Goal: Communication & Community: Ask a question

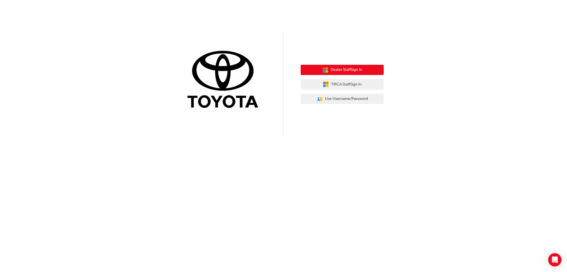
click at [344, 71] on span "Dealer Staff Sign In" at bounding box center [346, 70] width 32 height 6
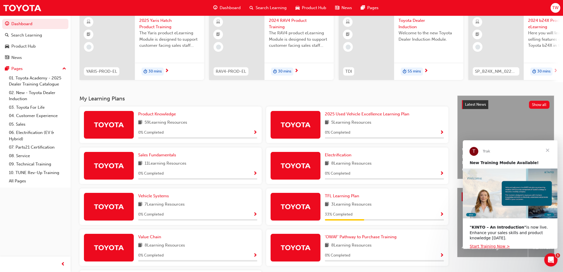
scroll to position [55, 0]
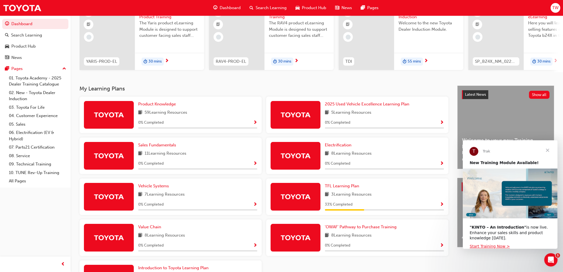
click at [545, 151] on span "Close" at bounding box center [547, 150] width 20 height 20
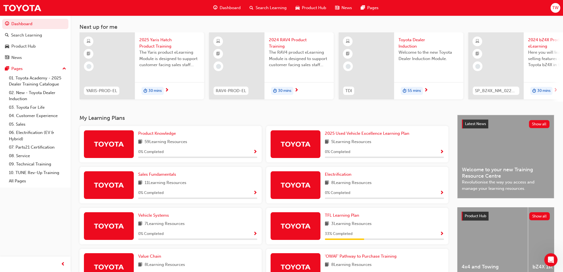
scroll to position [0, 0]
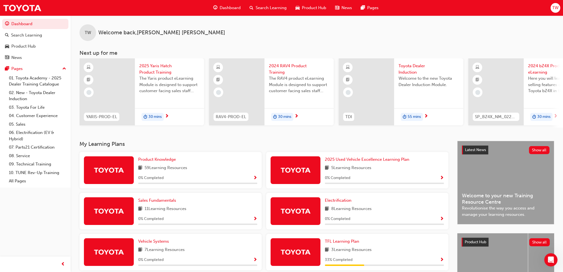
click at [551, 260] on icon "Open Intercom Messenger" at bounding box center [550, 259] width 9 height 9
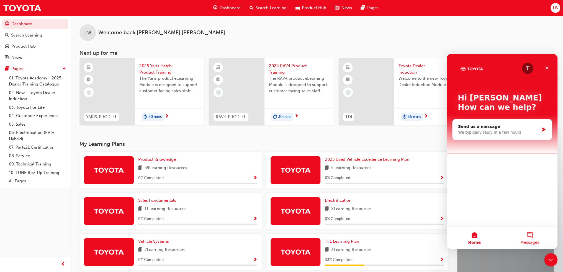
click at [527, 234] on button "Messages" at bounding box center [529, 238] width 55 height 22
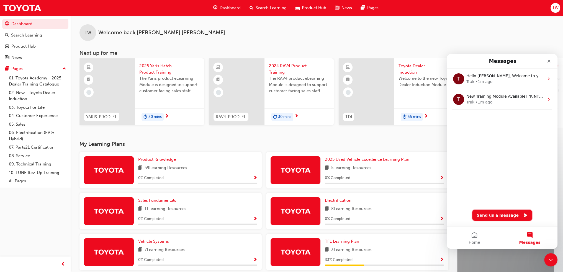
click at [496, 216] on button "Send us a message" at bounding box center [502, 215] width 60 height 11
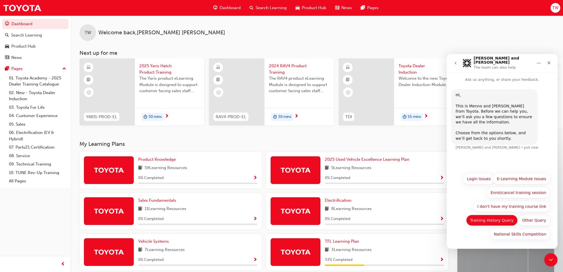
click at [503, 219] on button "Training History Query" at bounding box center [492, 220] width 52 height 11
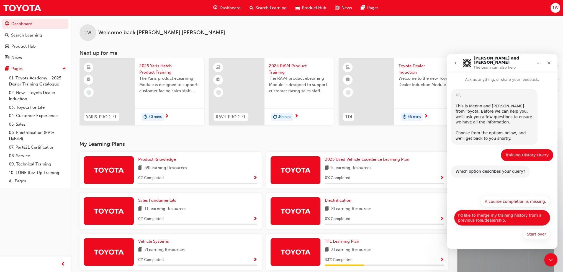
click at [510, 216] on button "I'd like to merge my training history from a previous role/dealership." at bounding box center [502, 218] width 96 height 16
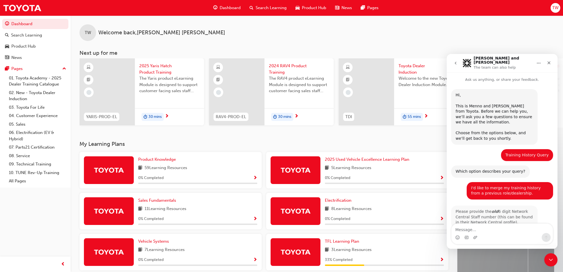
scroll to position [11, 0]
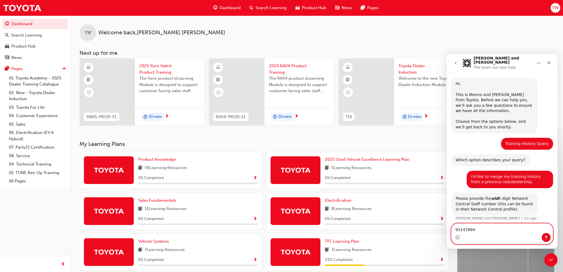
type textarea "93147894"
click at [546, 237] on icon "Send a message…" at bounding box center [545, 238] width 3 height 4
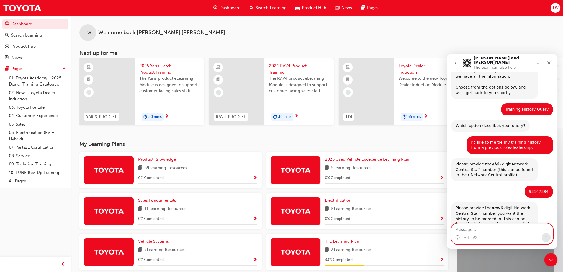
scroll to position [61, 0]
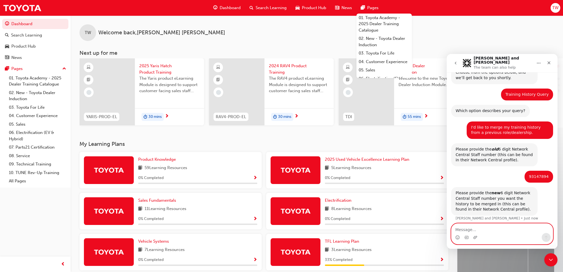
click at [504, 231] on textarea "Message…" at bounding box center [501, 228] width 101 height 9
paste textarea "93143010"
type textarea "93143010"
click at [545, 237] on icon "Send a message…" at bounding box center [545, 237] width 4 height 4
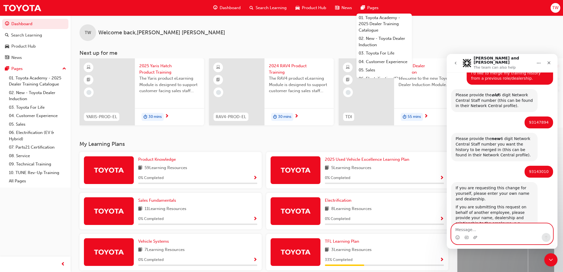
scroll to position [123, 0]
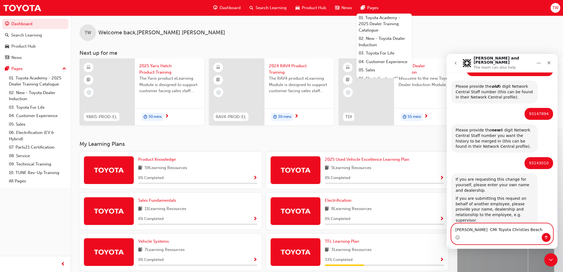
type textarea "Tim Willoughby CMI Toyota Christies Beach"
click at [544, 239] on icon "Send a message…" at bounding box center [545, 237] width 4 height 4
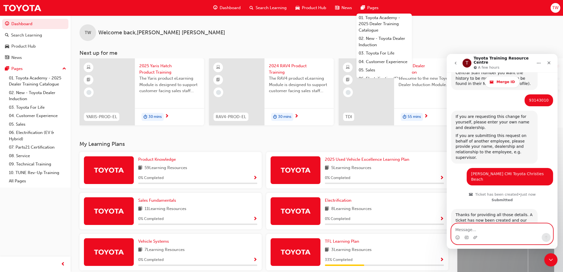
scroll to position [217, 0]
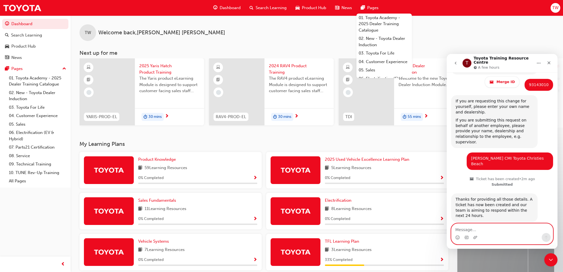
click at [505, 230] on textarea "Message…" at bounding box center [501, 228] width 101 height 9
type textarea "Thank you"
click at [551, 243] on div "Thank you Thank you" at bounding box center [501, 233] width 111 height 21
click at [547, 240] on button "Send a message…" at bounding box center [545, 237] width 9 height 9
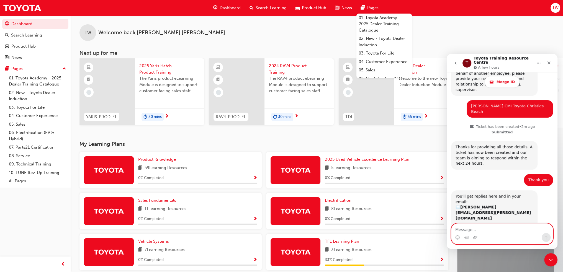
scroll to position [269, 0]
click at [489, 25] on div "TW Welcome back , Tim Willoughby" at bounding box center [317, 27] width 492 height 25
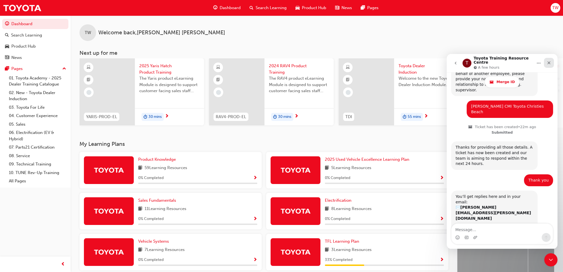
click at [546, 61] on icon "Close" at bounding box center [548, 63] width 4 height 4
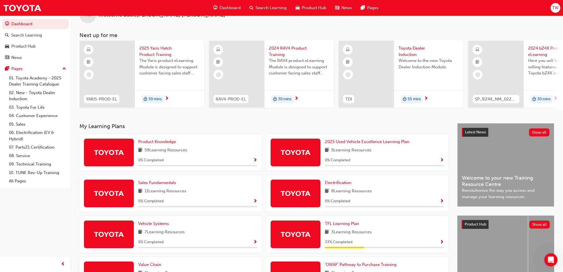
scroll to position [28, 0]
